Goal: Task Accomplishment & Management: Manage account settings

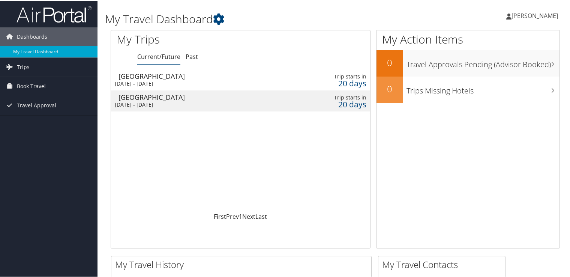
click at [130, 80] on div "[DATE] - [DATE]" at bounding box center [200, 83] width 170 height 7
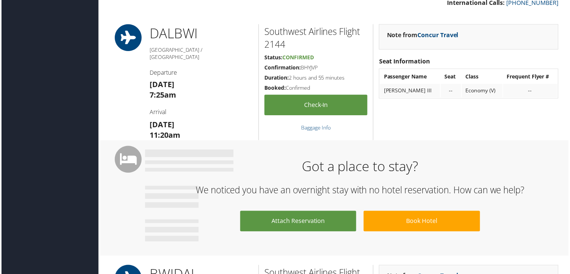
scroll to position [293, 0]
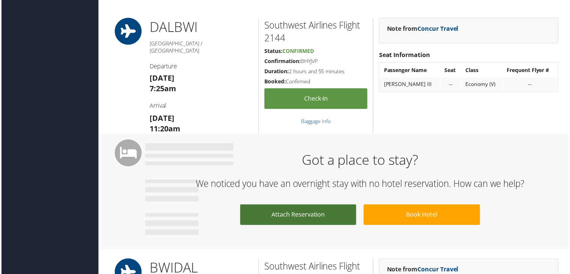
click at [331, 221] on link "Attach Reservation" at bounding box center [298, 216] width 117 height 21
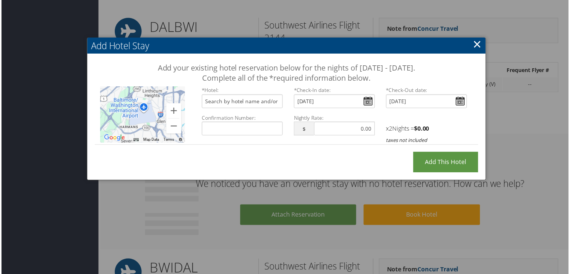
click at [479, 45] on link "×" at bounding box center [478, 44] width 9 height 15
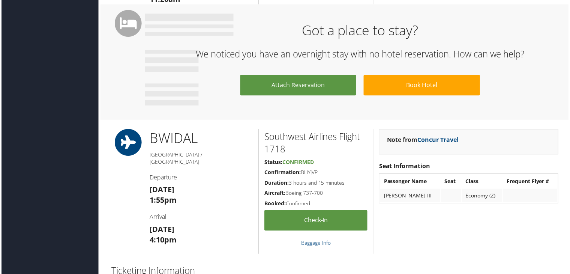
scroll to position [422, 0]
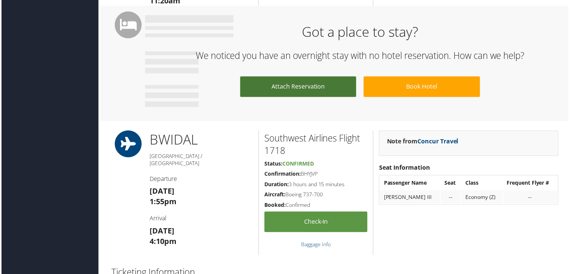
click at [320, 94] on link "Attach Reservation" at bounding box center [298, 87] width 117 height 21
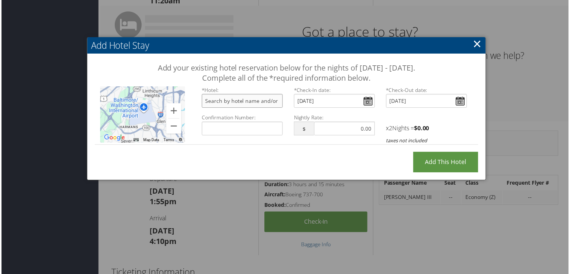
click at [212, 104] on input "text" at bounding box center [242, 102] width 81 height 14
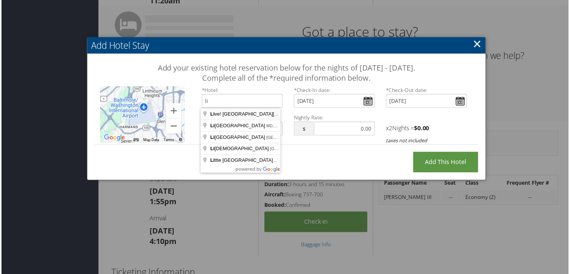
type input "Live! Casino & Hotel Maryland, Arundel Mills Circle, Hanover, MD, USA"
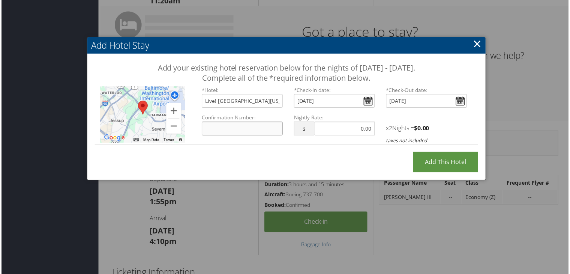
click at [253, 128] on input "Confirmation Number:" at bounding box center [242, 129] width 81 height 14
click at [229, 131] on input "Confirmation Number:" at bounding box center [242, 129] width 81 height 14
paste input "823388215"
type input "823388215"
click at [288, 155] on div "Add your existing hotel reservation below for the nights of October 27 - Octobe…" at bounding box center [286, 107] width 401 height 106
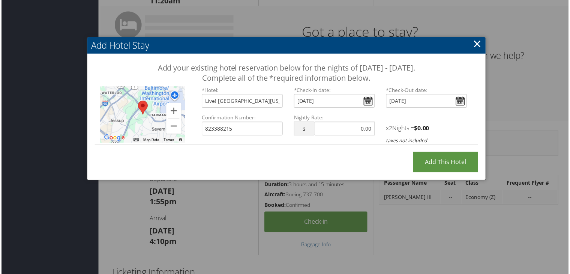
click at [299, 140] on div "$ Cost must be numeric." at bounding box center [334, 132] width 81 height 20
click at [330, 127] on input "text" at bounding box center [345, 129] width 61 height 14
type input "313.00"
click at [426, 157] on input "Add this Hotel" at bounding box center [446, 163] width 65 height 21
type input "Processing..."
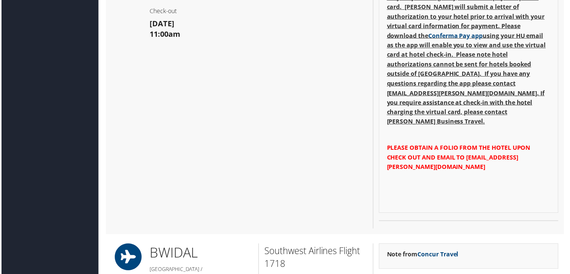
scroll to position [653, 0]
